Goal: Register for event/course

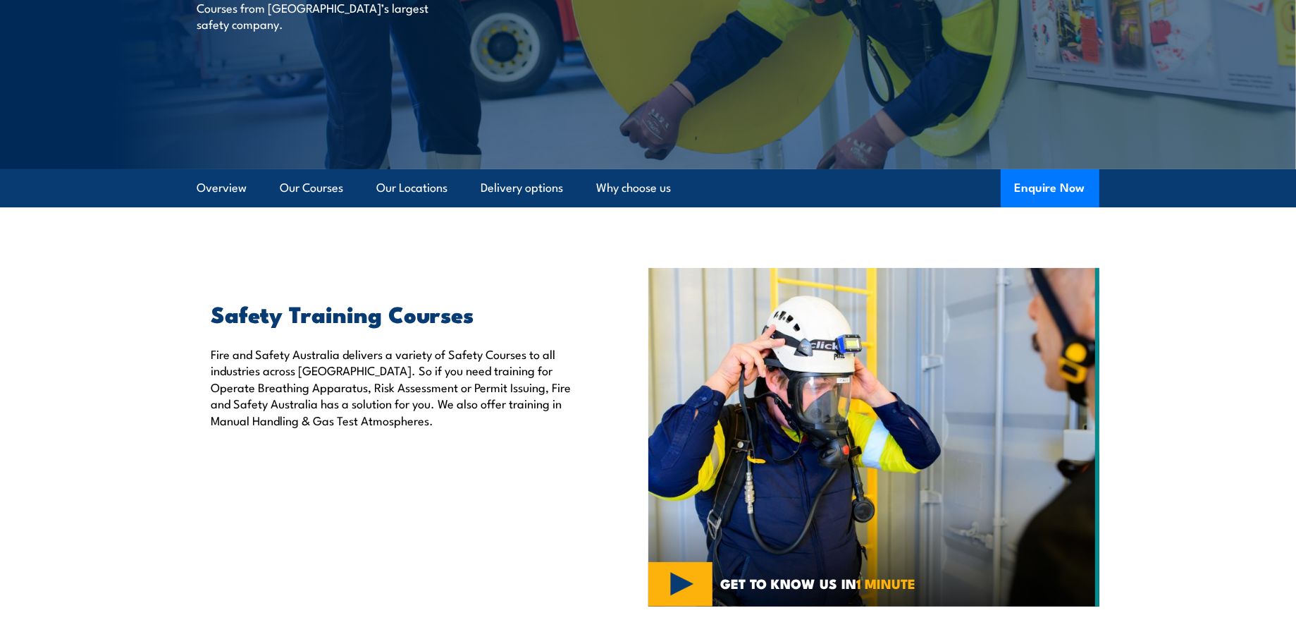
scroll to position [117, 0]
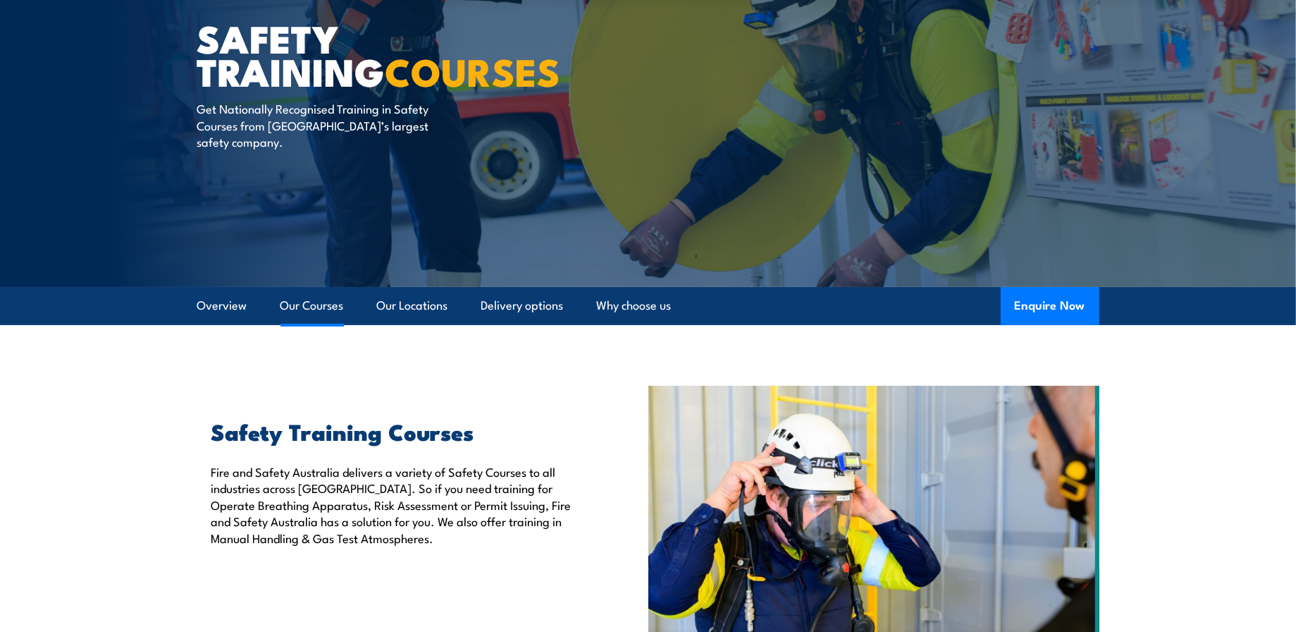
click at [305, 306] on link "Our Courses" at bounding box center [312, 305] width 63 height 37
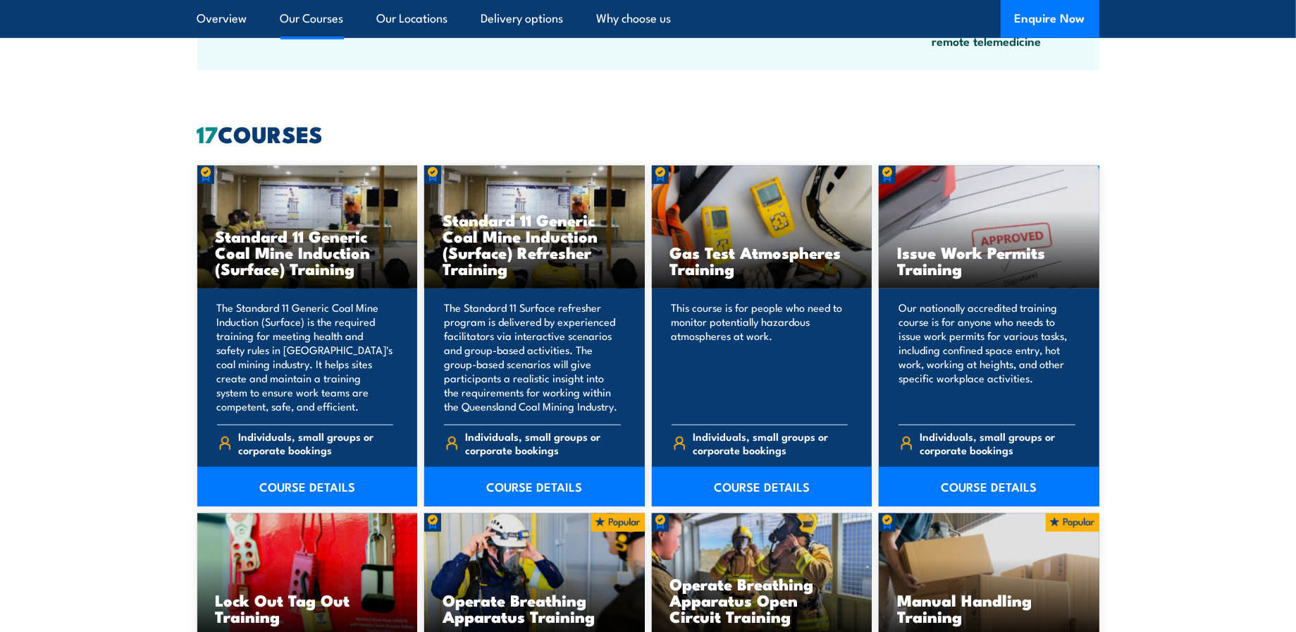
scroll to position [1069, 0]
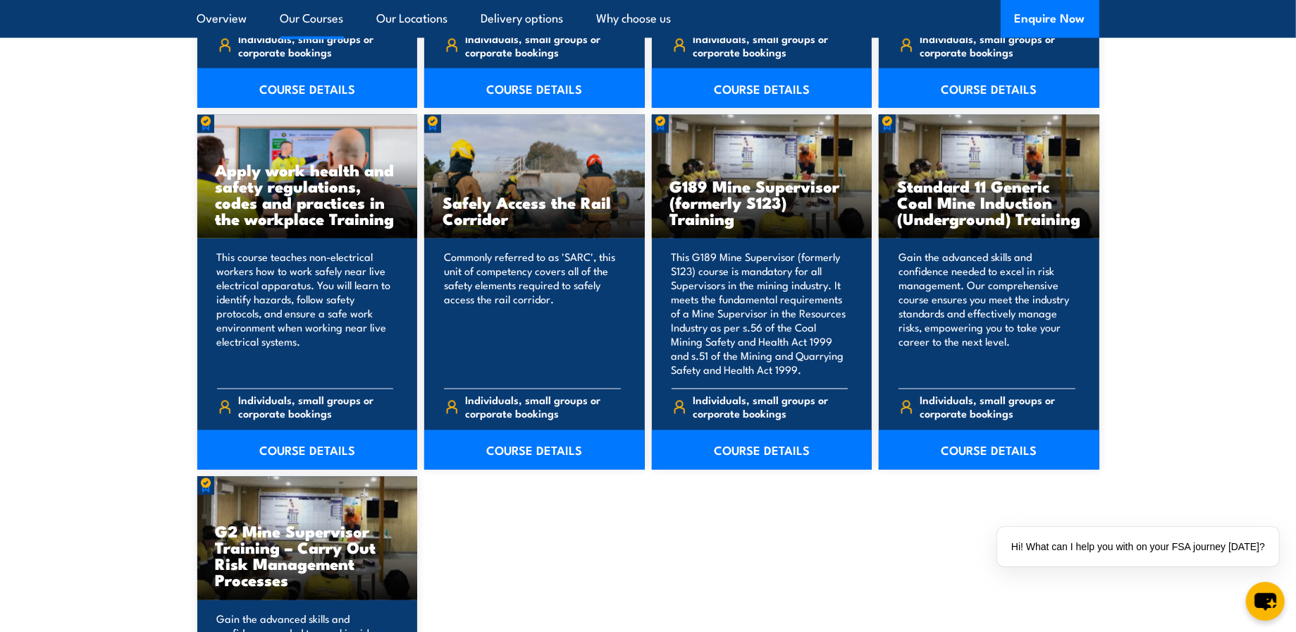
scroll to position [2244, 0]
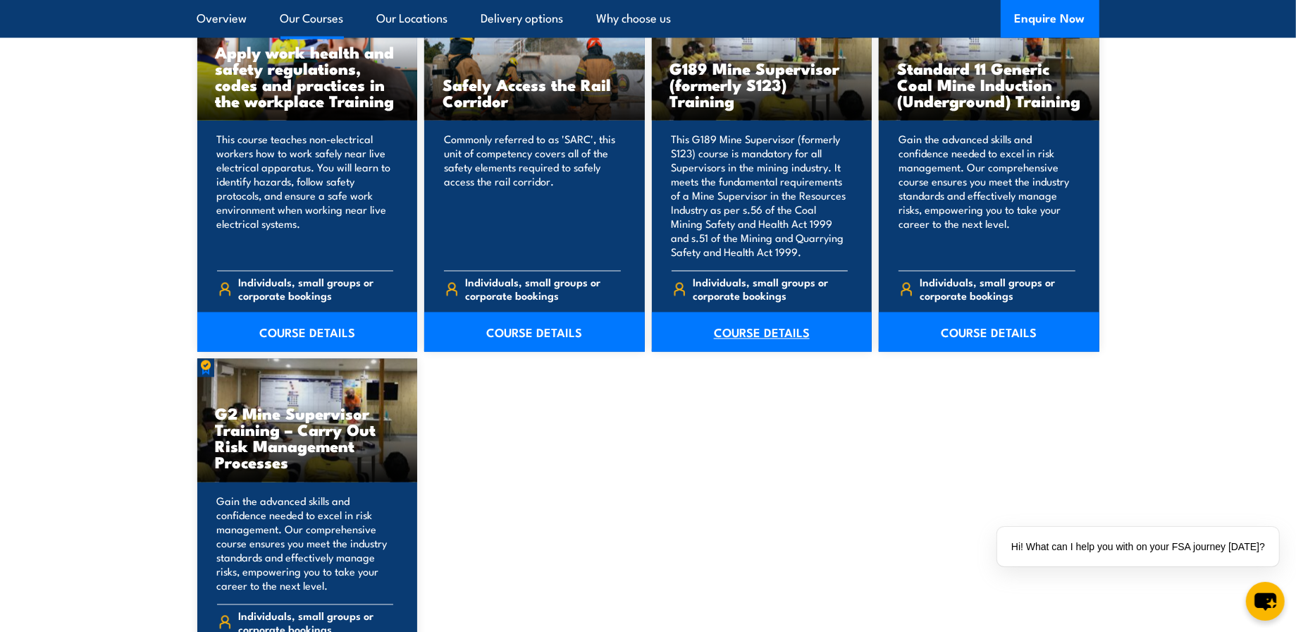
click at [743, 328] on link "COURSE DETAILS" at bounding box center [762, 331] width 221 height 39
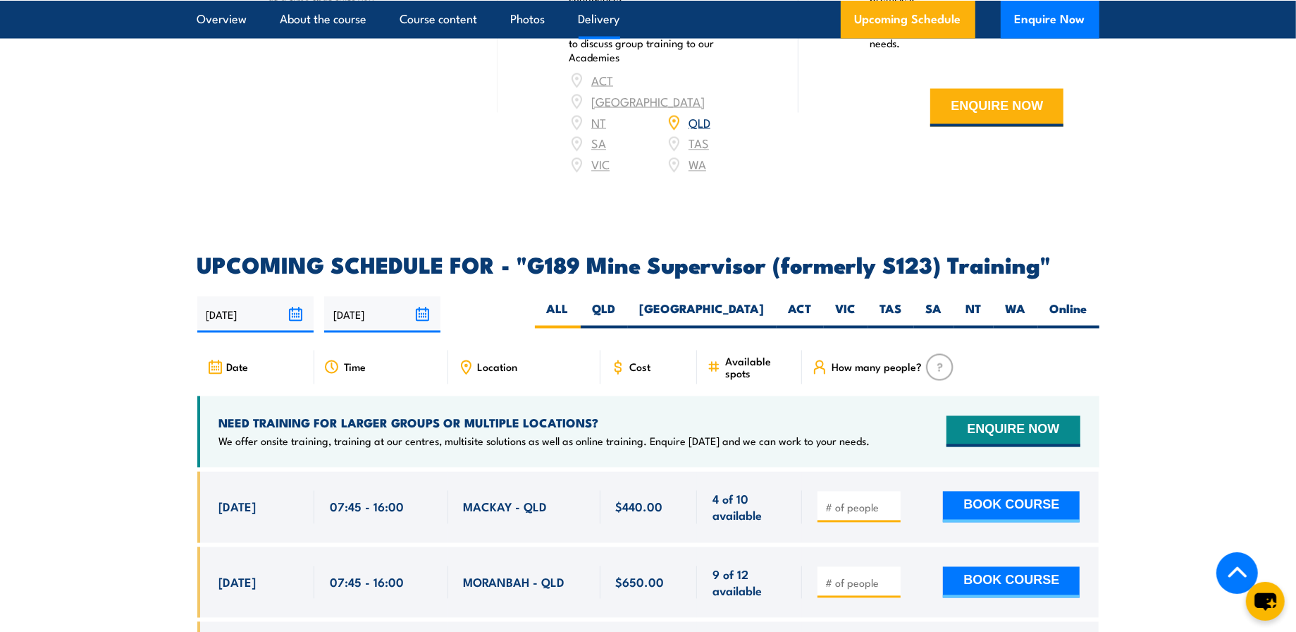
scroll to position [2349, 0]
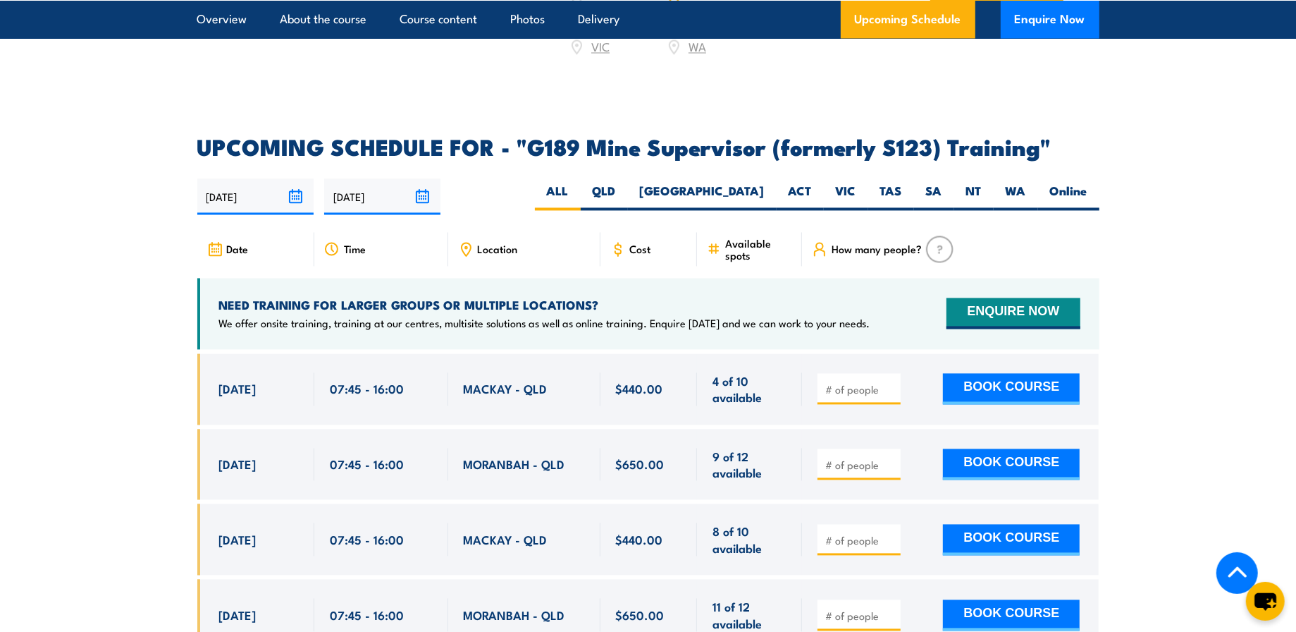
click at [844, 458] on input "number" at bounding box center [860, 465] width 70 height 14
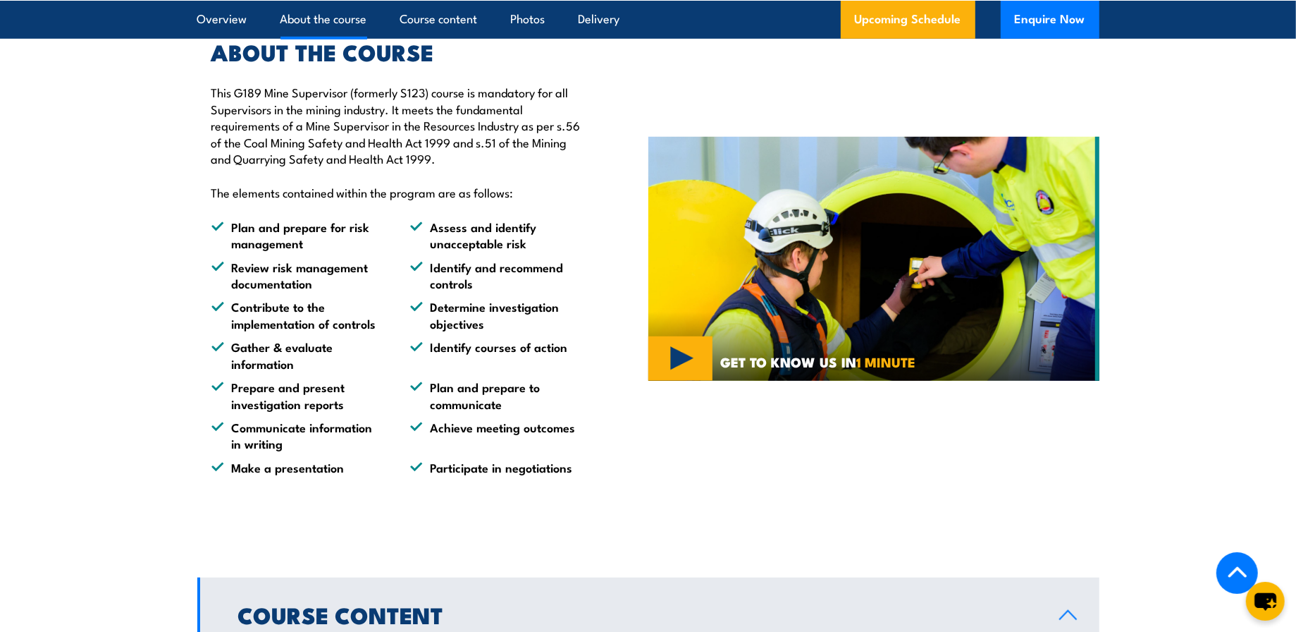
scroll to position [940, 0]
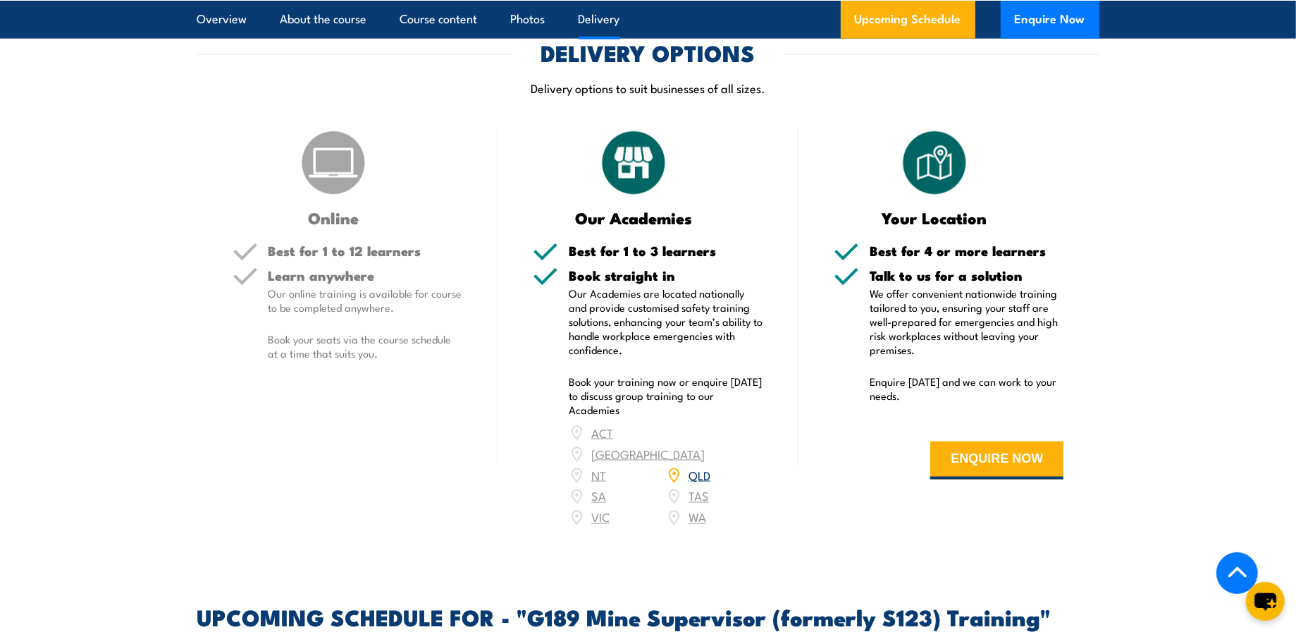
scroll to position [1997, 0]
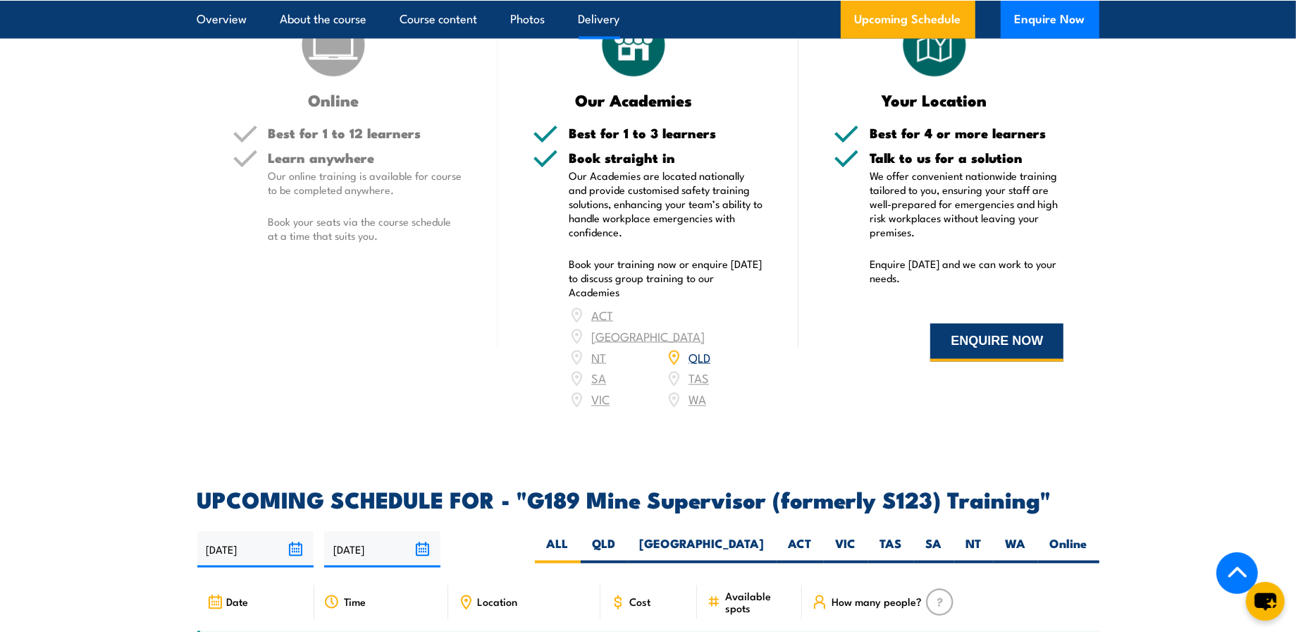
click at [974, 344] on button "ENQUIRE NOW" at bounding box center [996, 343] width 133 height 38
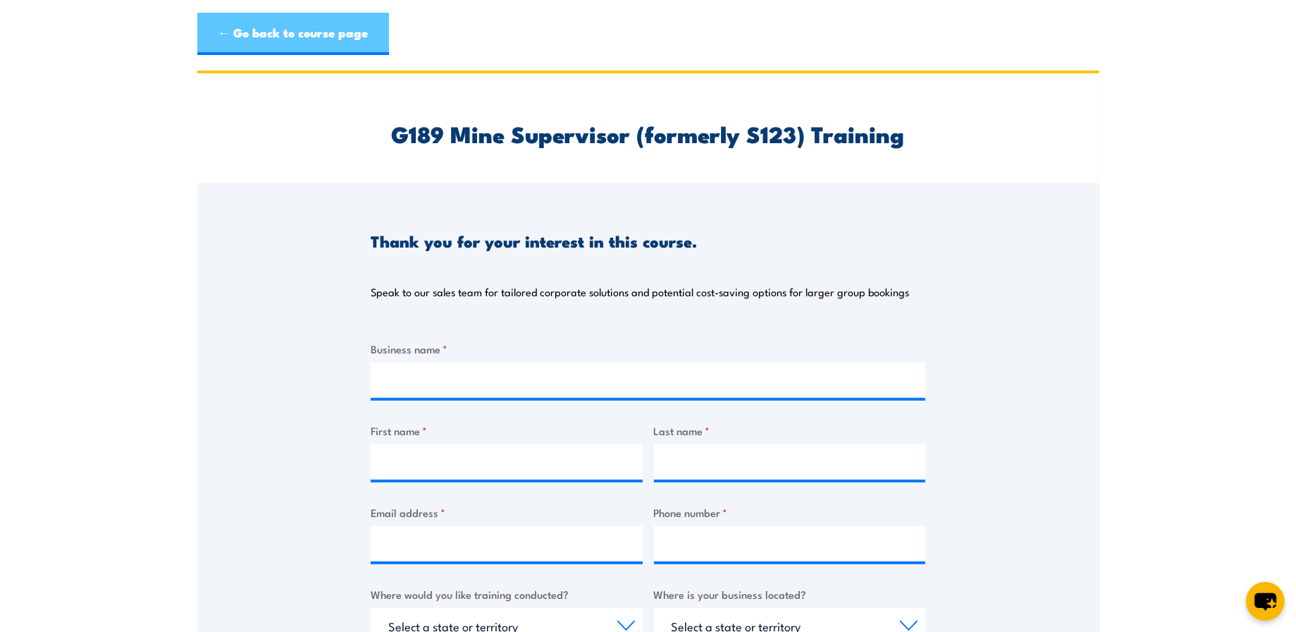
click at [283, 27] on link "← Go back to course page" at bounding box center [293, 34] width 192 height 42
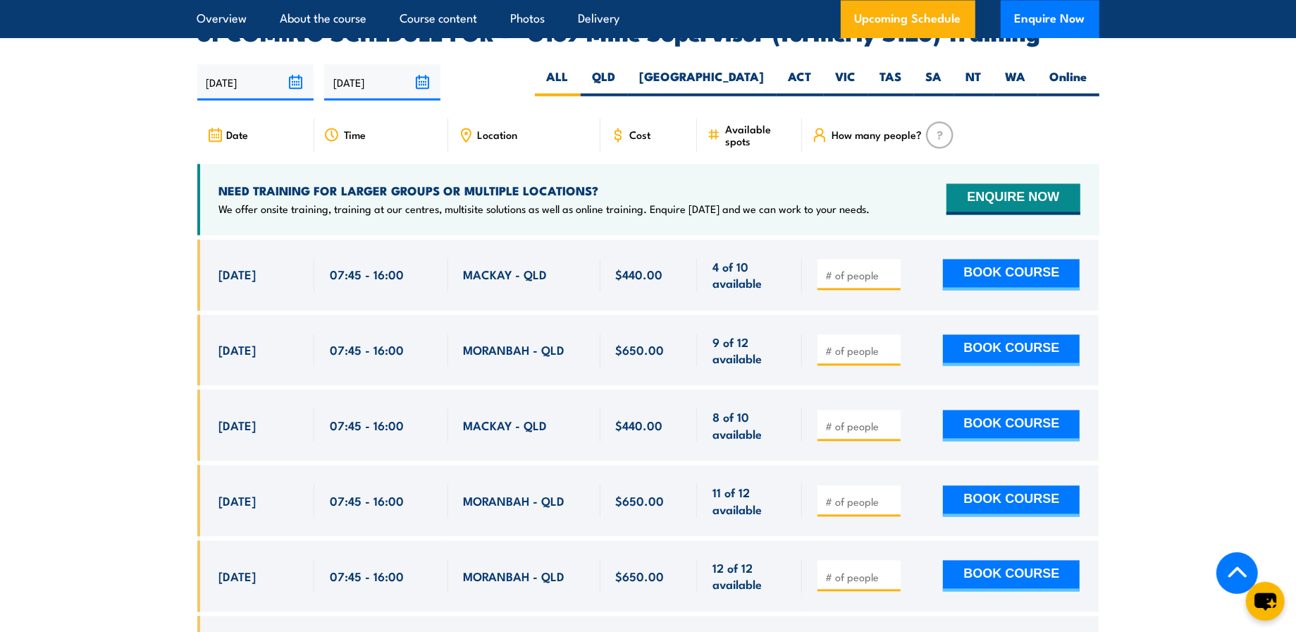
click at [1143, 331] on section "UPCOMING SCHEDULE FOR - "G189 Mine Supervisor (formerly S123) Training" 02/10/2…" at bounding box center [648, 365] width 1296 height 686
click at [1159, 351] on section "UPCOMING SCHEDULE FOR - "G189 Mine Supervisor (formerly S123) Training" 02/10/2…" at bounding box center [648, 365] width 1296 height 686
